Goal: Information Seeking & Learning: Learn about a topic

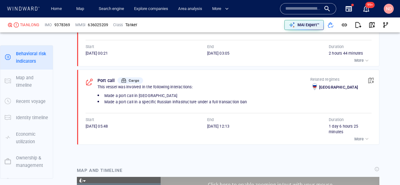
scroll to position [7130, 0]
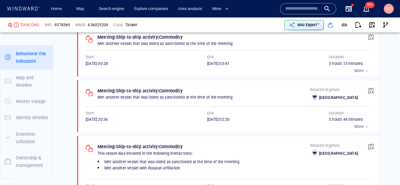
scroll to position [458, 0]
click at [371, 25] on span "button" at bounding box center [371, 25] width 6 height 6
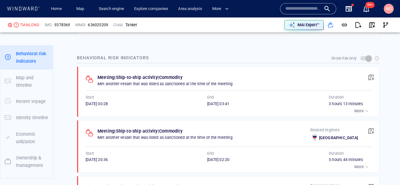
scroll to position [418, 0]
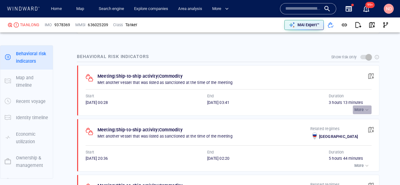
click at [360, 109] on p "More" at bounding box center [358, 110] width 9 height 6
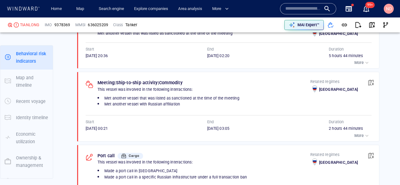
scroll to position [602, 0]
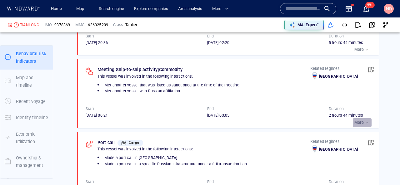
click at [356, 120] on div "More" at bounding box center [362, 123] width 16 height 6
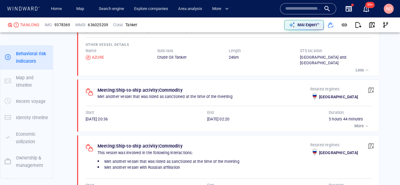
scroll to position [534, 0]
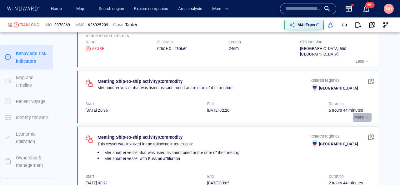
click at [360, 115] on p "More" at bounding box center [358, 118] width 9 height 6
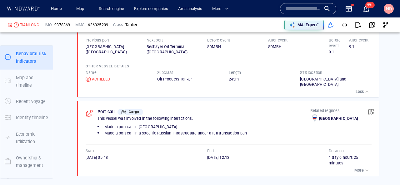
scroll to position [780, 0]
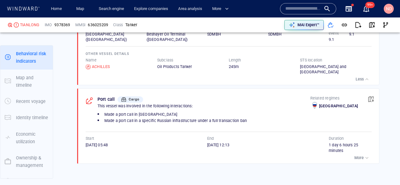
click at [302, 7] on input "text" at bounding box center [303, 8] width 36 height 9
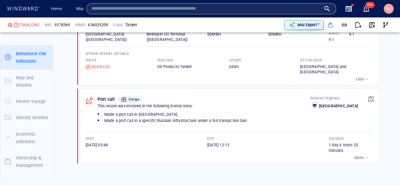
paste input "*******"
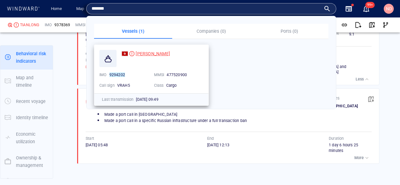
type input "*******"
click at [139, 52] on span "JU XIANG" at bounding box center [152, 53] width 34 height 5
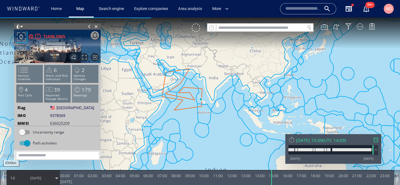
click at [86, 92] on span "179" at bounding box center [85, 89] width 9 height 7
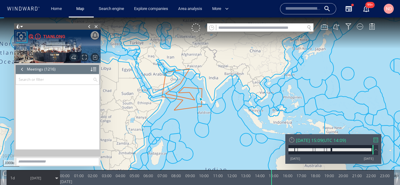
scroll to position [20811, 0]
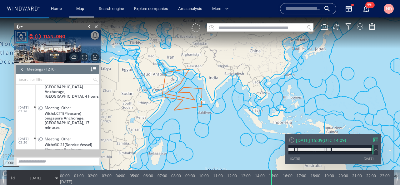
click at [312, 138] on div "[DATE] 15:09" at bounding box center [200, 119] width 400 height 168
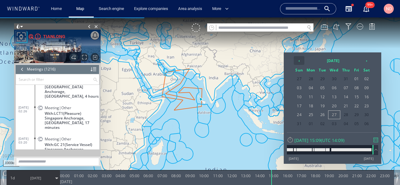
click at [301, 60] on th "‹" at bounding box center [298, 60] width 11 height 9
click at [300, 117] on span "27" at bounding box center [299, 115] width 11 height 8
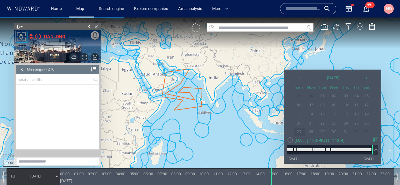
scroll to position [20446, 0]
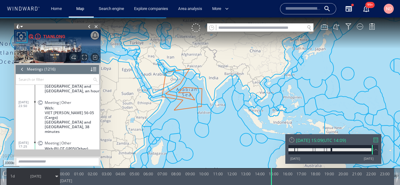
click at [33, 178] on span "27/07/25" at bounding box center [35, 176] width 11 height 5
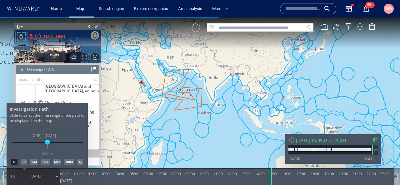
click at [23, 161] on div "7d" at bounding box center [24, 162] width 6 height 6
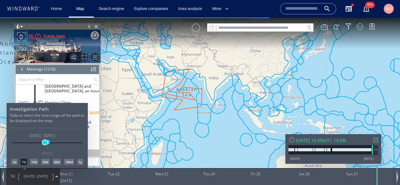
click at [43, 143] on span at bounding box center [44, 142] width 5 height 5
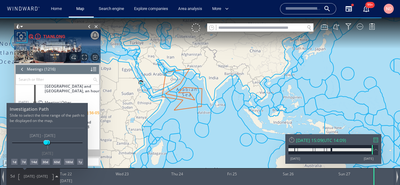
click at [84, 53] on div at bounding box center [200, 101] width 400 height 168
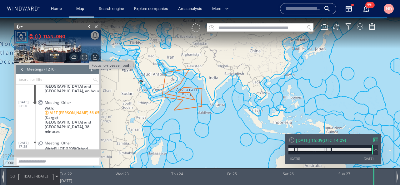
click at [84, 55] on span "Focus on vessel path." at bounding box center [84, 57] width 8 height 8
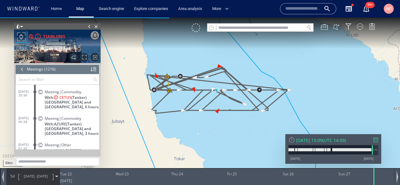
scroll to position [20110, 0]
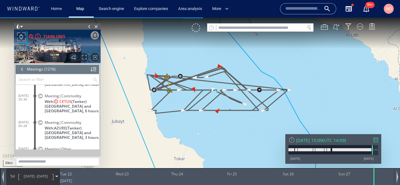
click at [26, 129] on dl "26/07/25 00:28 Meeting|Commodity With: AZURE (Tanker) Sudan and South Sudan, 3 …" at bounding box center [58, 129] width 81 height 27
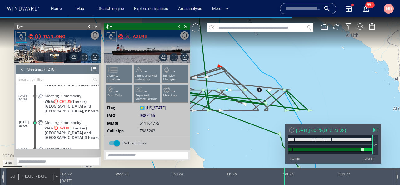
drag, startPoint x: 223, startPoint y: 137, endPoint x: 277, endPoint y: 129, distance: 53.9
click at [277, 129] on canvas "Map" at bounding box center [200, 97] width 400 height 161
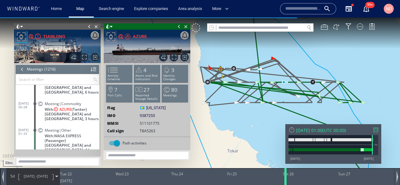
scroll to position [20120, 0]
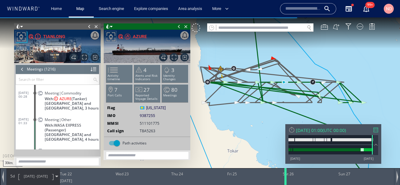
click at [284, 175] on div at bounding box center [286, 176] width 6 height 17
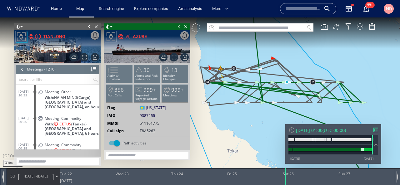
scroll to position [20097, 0]
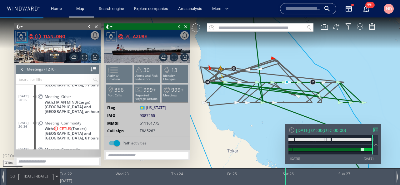
click at [37, 123] on div "Meeting|Commodity With: CETUS (Tanker) Sudan and South Sudan, 6 hours" at bounding box center [68, 130] width 63 height 23
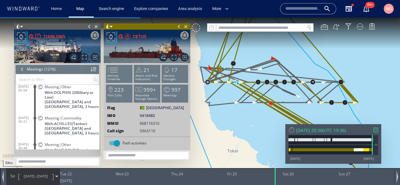
scroll to position [19366, 0]
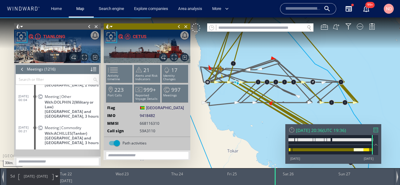
click at [41, 135] on div "Meeting|Commodity With: ACHILLES (Tanker) Sudan and South Sudan, 3 hours" at bounding box center [68, 134] width 63 height 23
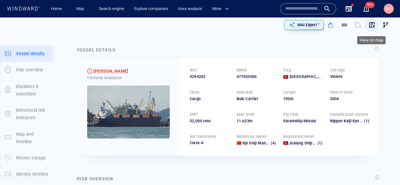
click at [371, 26] on span "button" at bounding box center [371, 25] width 6 height 6
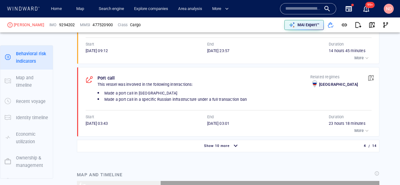
scroll to position [531, 0]
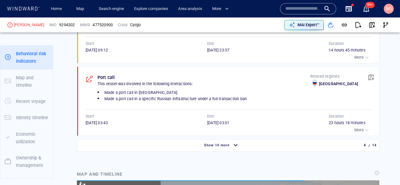
click at [232, 147] on div "button" at bounding box center [235, 145] width 10 height 11
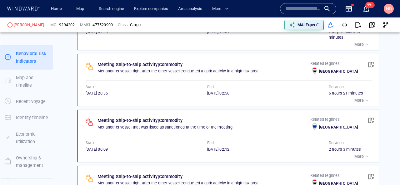
scroll to position [1055, 0]
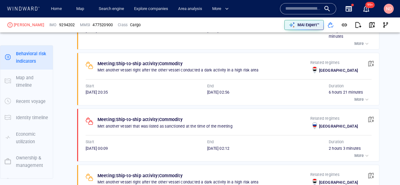
click at [361, 102] on p "More" at bounding box center [358, 100] width 9 height 6
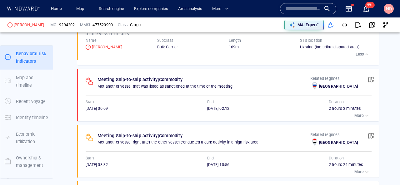
scroll to position [1189, 0]
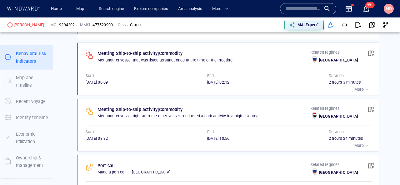
click at [360, 91] on p "More" at bounding box center [358, 90] width 9 height 6
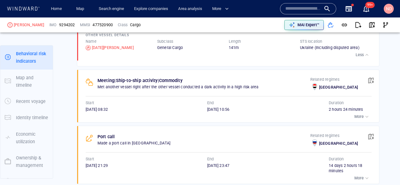
scroll to position [1288, 0]
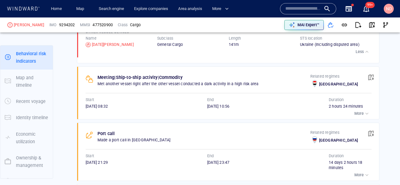
click at [357, 113] on p "More" at bounding box center [358, 114] width 9 height 6
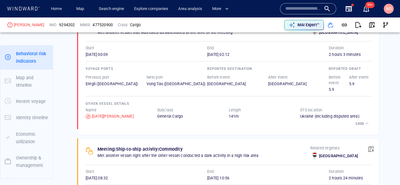
scroll to position [1030, 0]
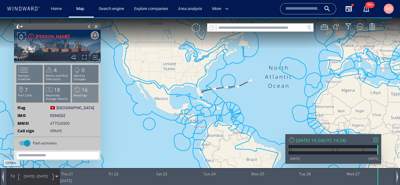
click at [76, 97] on p "Meetings" at bounding box center [85, 95] width 27 height 3
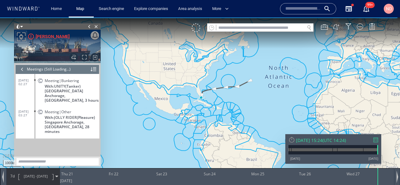
scroll to position [10133, 0]
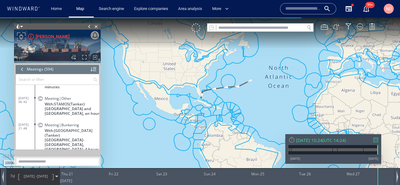
click at [57, 76] on input "text" at bounding box center [54, 79] width 77 height 10
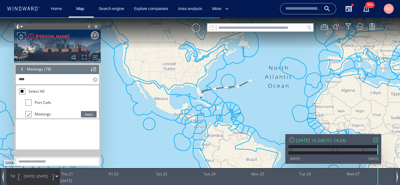
scroll to position [0, 0]
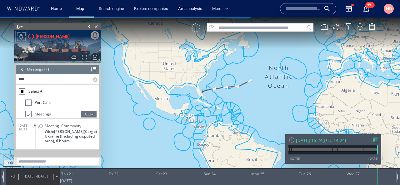
type input "****"
click at [33, 132] on dt "30/08/24 20:35" at bounding box center [26, 126] width 16 height 14
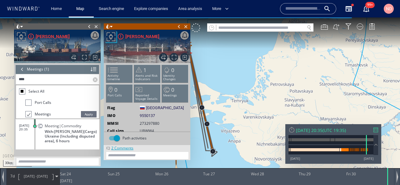
drag, startPoint x: 227, startPoint y: 110, endPoint x: 265, endPoint y: 110, distance: 37.5
click at [265, 110] on canvas "Map" at bounding box center [200, 97] width 400 height 161
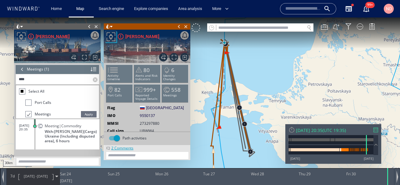
click at [43, 81] on input "****" at bounding box center [54, 79] width 77 height 10
click at [88, 113] on span "Apply" at bounding box center [89, 114] width 16 height 6
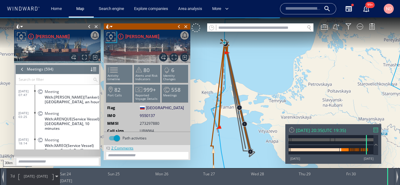
click at [76, 80] on input "text" at bounding box center [54, 79] width 77 height 10
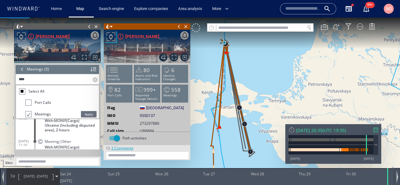
scroll to position [52, 0]
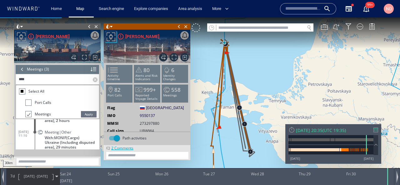
type input "****"
click at [25, 137] on span "28/08/24 11:10" at bounding box center [26, 133] width 17 height 7
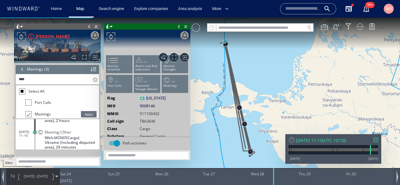
scroll to position [34, 0]
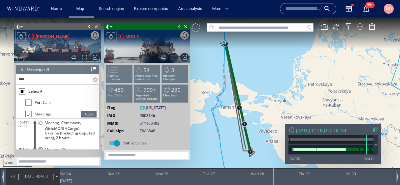
click at [95, 81] on label at bounding box center [96, 79] width 6 height 10
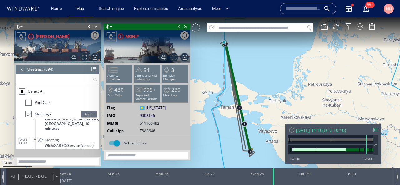
click at [75, 81] on input "text" at bounding box center [54, 79] width 77 height 10
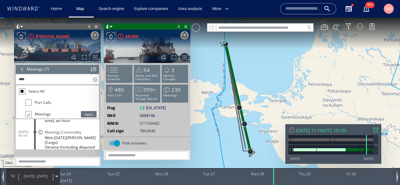
type input "****"
click at [86, 114] on span "Apply" at bounding box center [89, 114] width 16 height 6
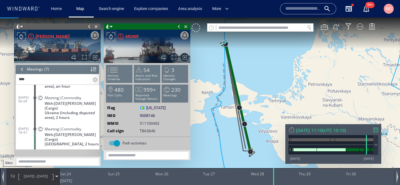
click at [24, 131] on dt "28/08/24 18:57" at bounding box center [26, 129] width 16 height 14
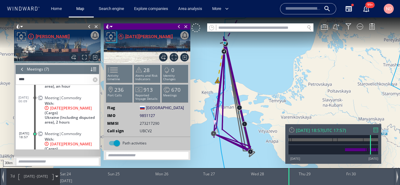
click at [293, 5] on input "text" at bounding box center [303, 8] width 36 height 9
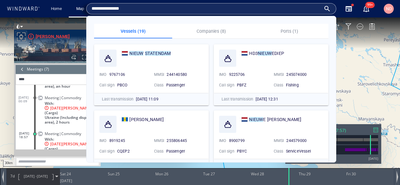
type input "**********"
click at [74, 23] on canvas "Map" at bounding box center [200, 97] width 400 height 161
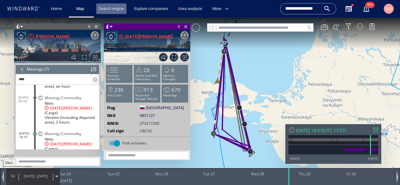
click at [107, 13] on link "Search engine" at bounding box center [111, 8] width 30 height 11
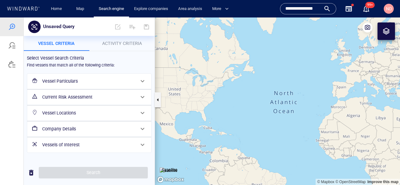
click at [68, 86] on div "Vessel Particulars" at bounding box center [89, 81] width 98 height 13
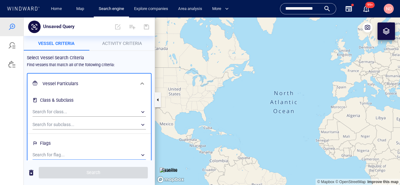
click at [65, 152] on div "​" at bounding box center [88, 154] width 113 height 9
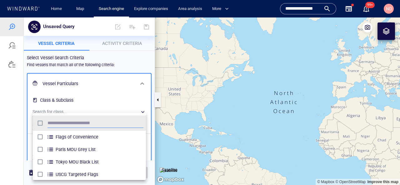
scroll to position [62, 113]
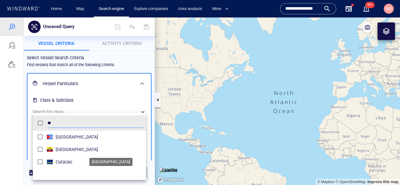
type input "*"
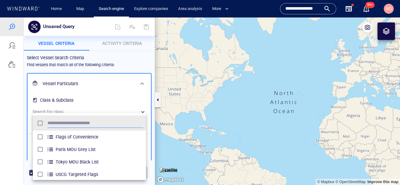
click at [122, 58] on div at bounding box center [200, 101] width 400 height 168
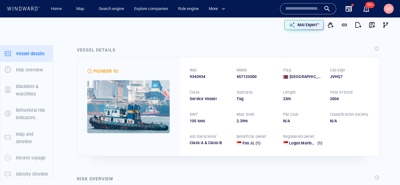
click at [296, 10] on input "text" at bounding box center [303, 8] width 36 height 9
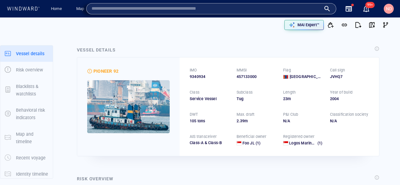
paste input "*********"
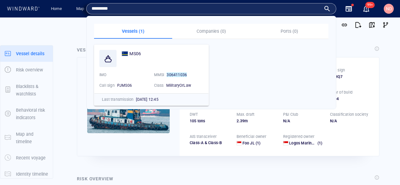
type input "*********"
